Goal: Find specific page/section: Find specific page/section

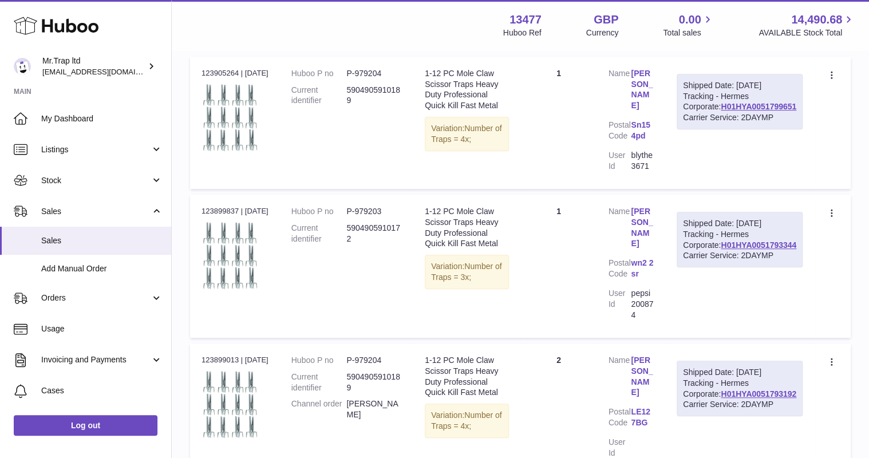
scroll to position [92, 0]
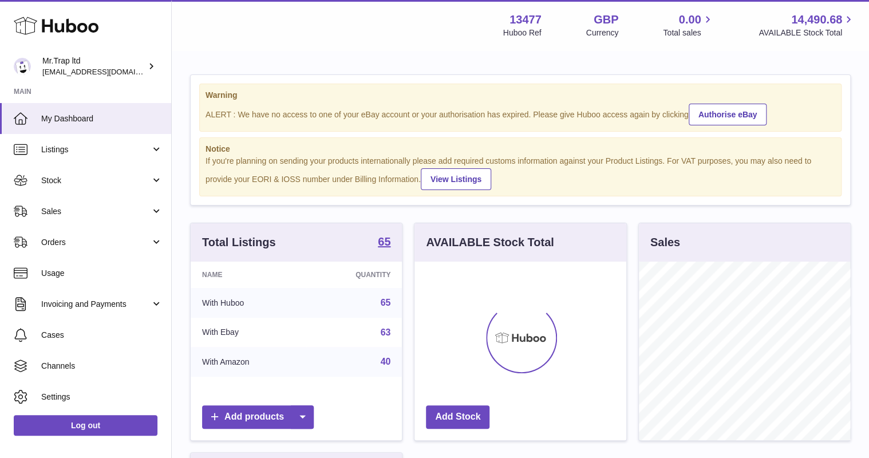
scroll to position [179, 211]
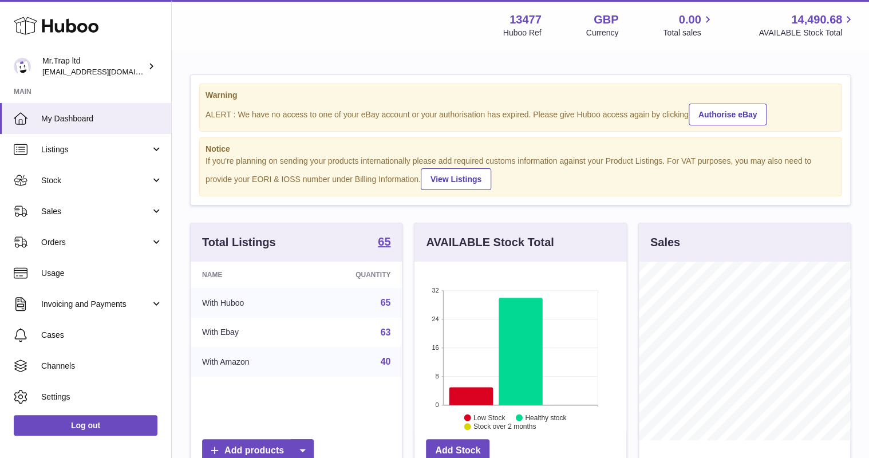
click at [117, 214] on span "Sales" at bounding box center [95, 211] width 109 height 11
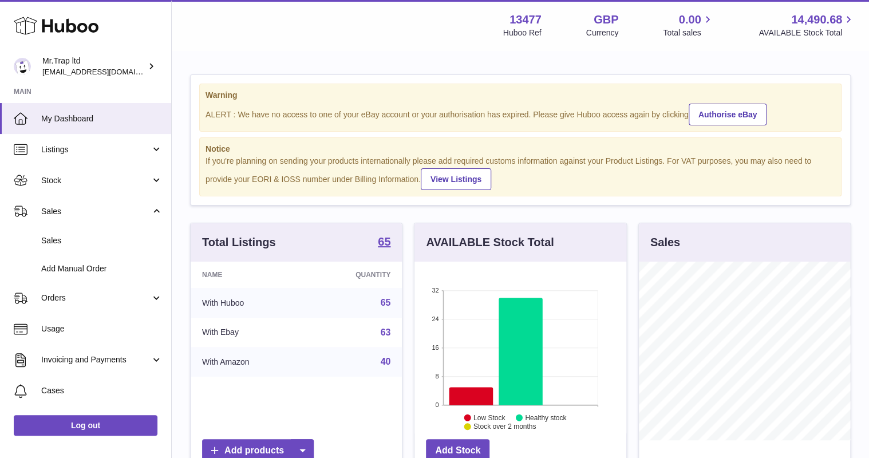
click at [116, 227] on link "Sales" at bounding box center [85, 241] width 171 height 28
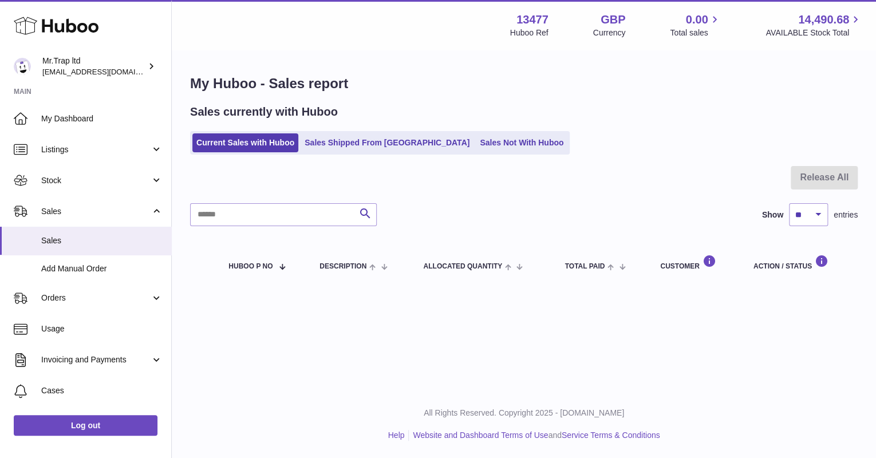
click at [476, 147] on link "Sales Not With Huboo" at bounding box center [522, 142] width 92 height 19
